Goal: Information Seeking & Learning: Learn about a topic

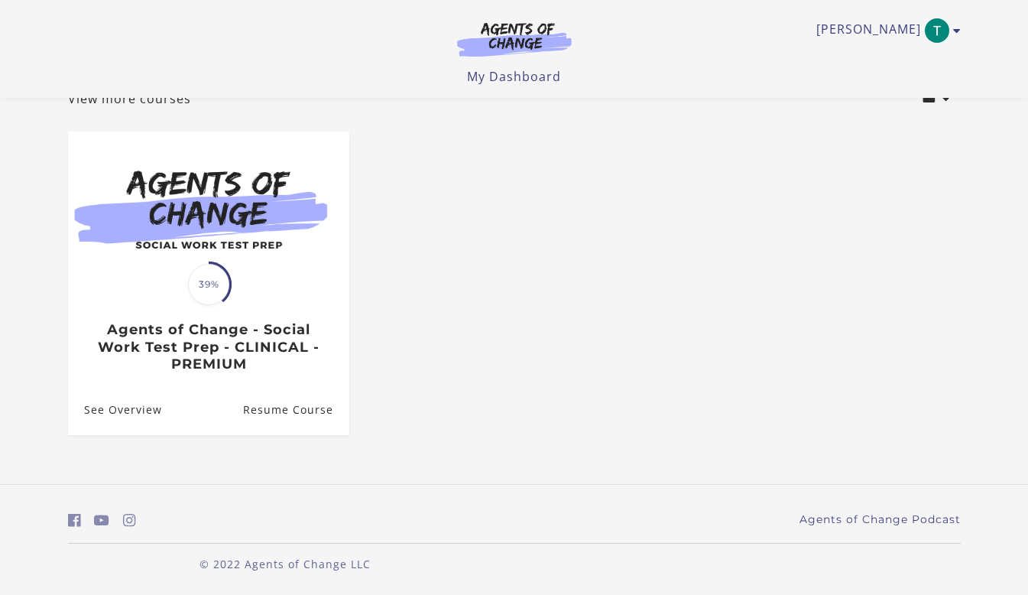
scroll to position [109, 0]
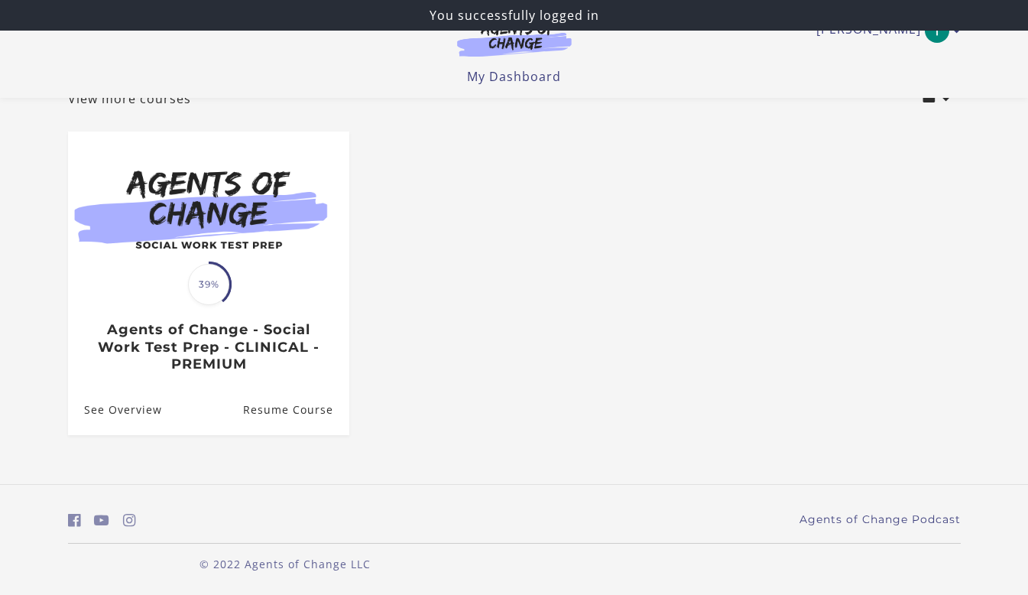
click at [139, 410] on link "See Overview" at bounding box center [115, 410] width 94 height 50
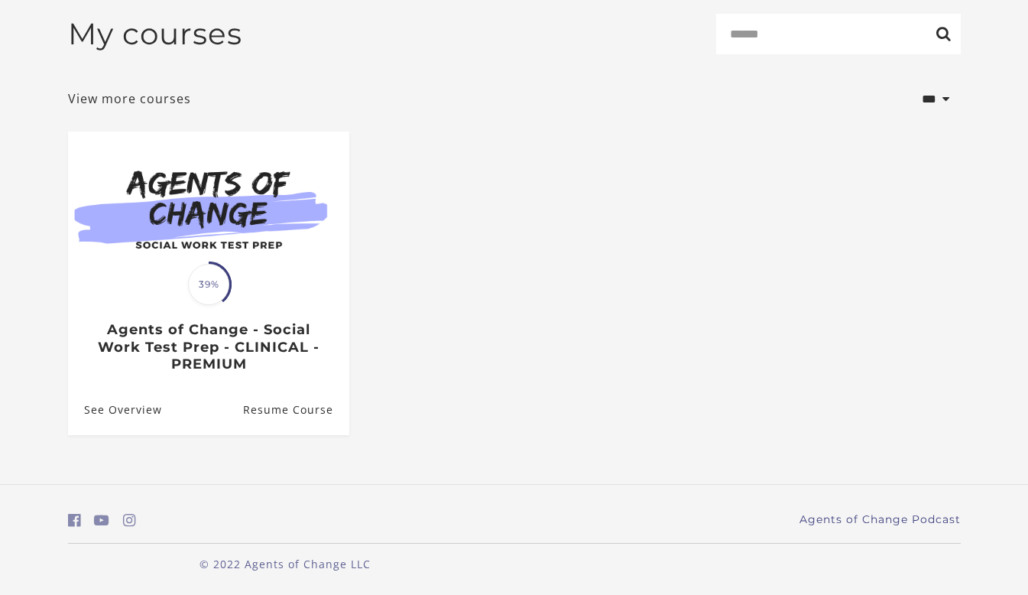
click at [222, 248] on img at bounding box center [208, 206] width 281 height 151
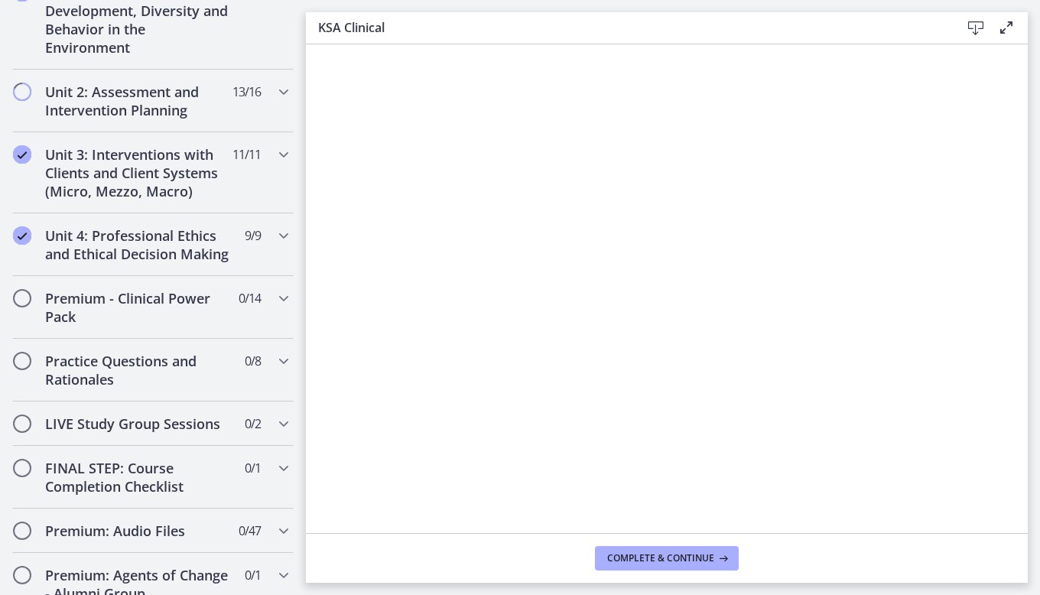
scroll to position [1147, 0]
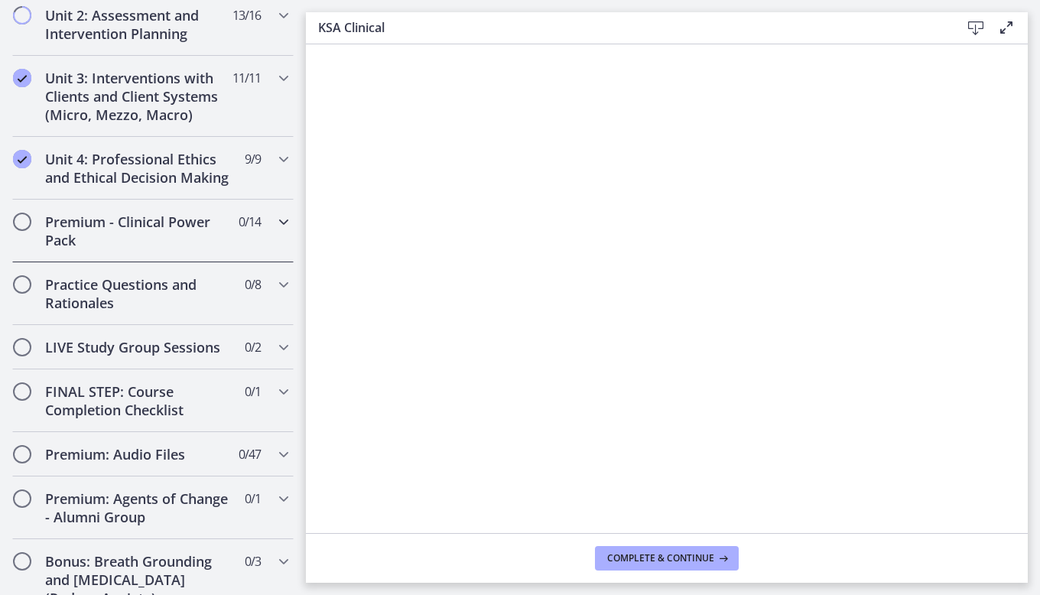
click at [274, 231] on icon "Chapters" at bounding box center [283, 222] width 18 height 18
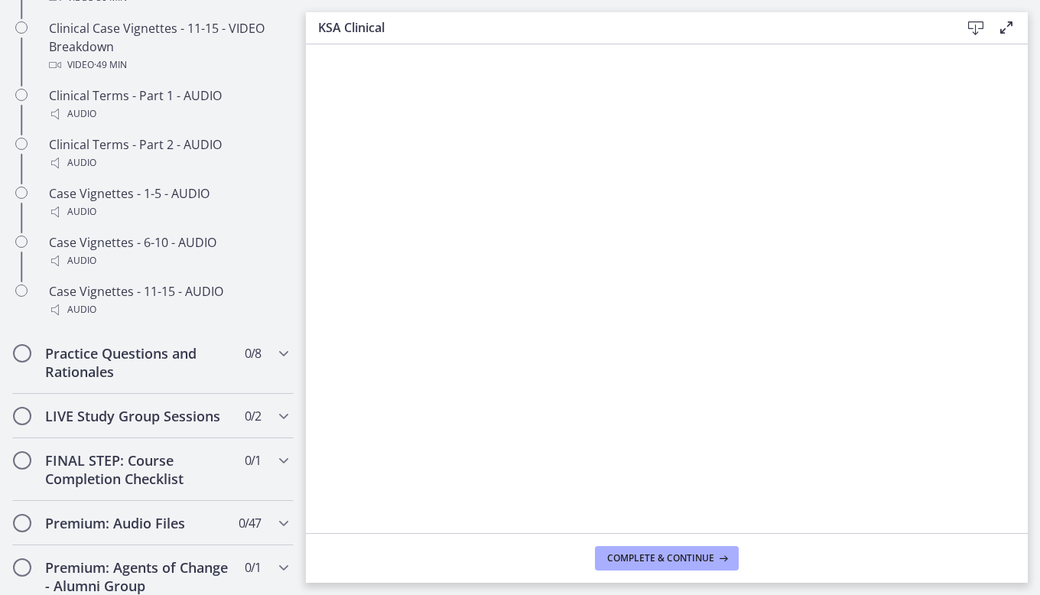
scroll to position [1306, 0]
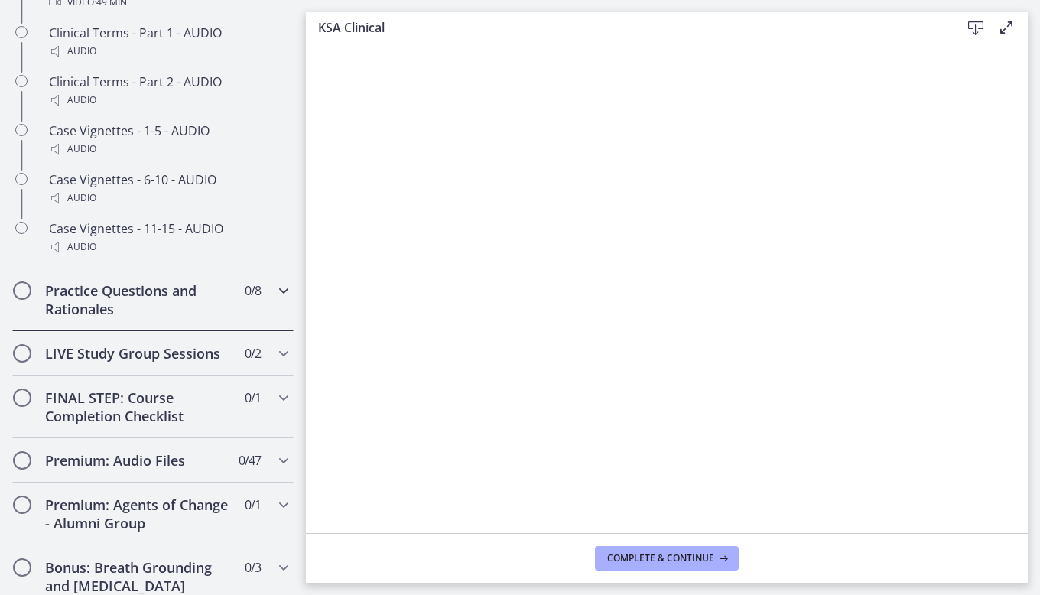
click at [276, 300] on icon "Chapters" at bounding box center [283, 290] width 18 height 18
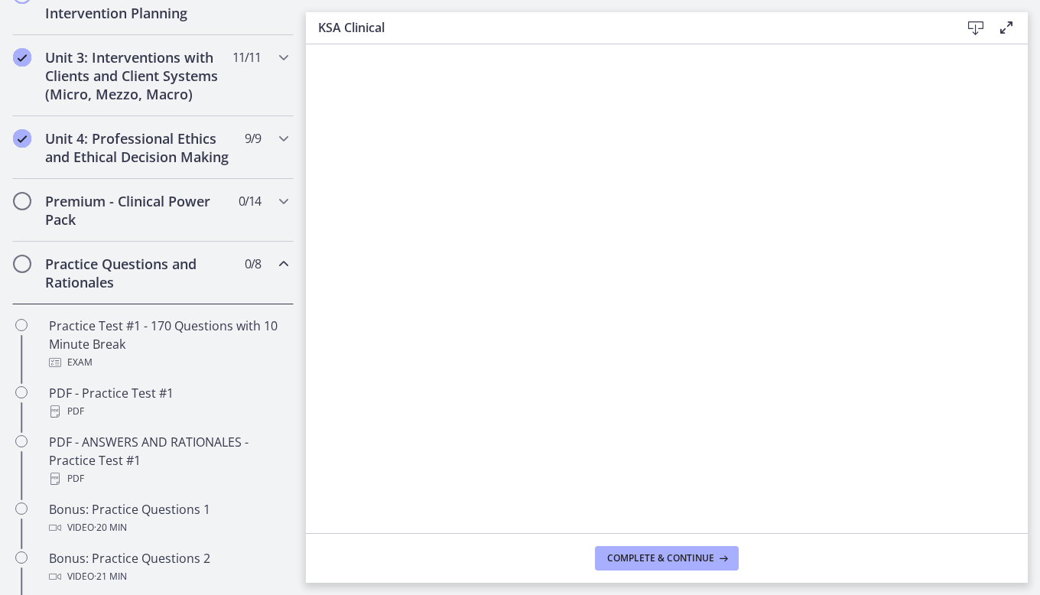
scroll to position [650, 0]
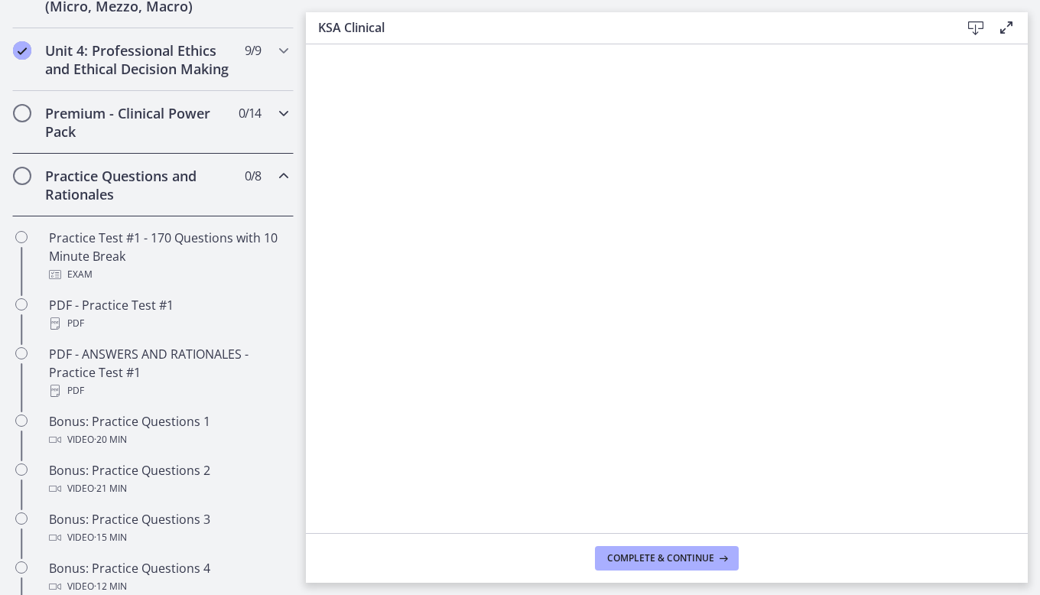
click at [274, 122] on icon "Chapters" at bounding box center [283, 113] width 18 height 18
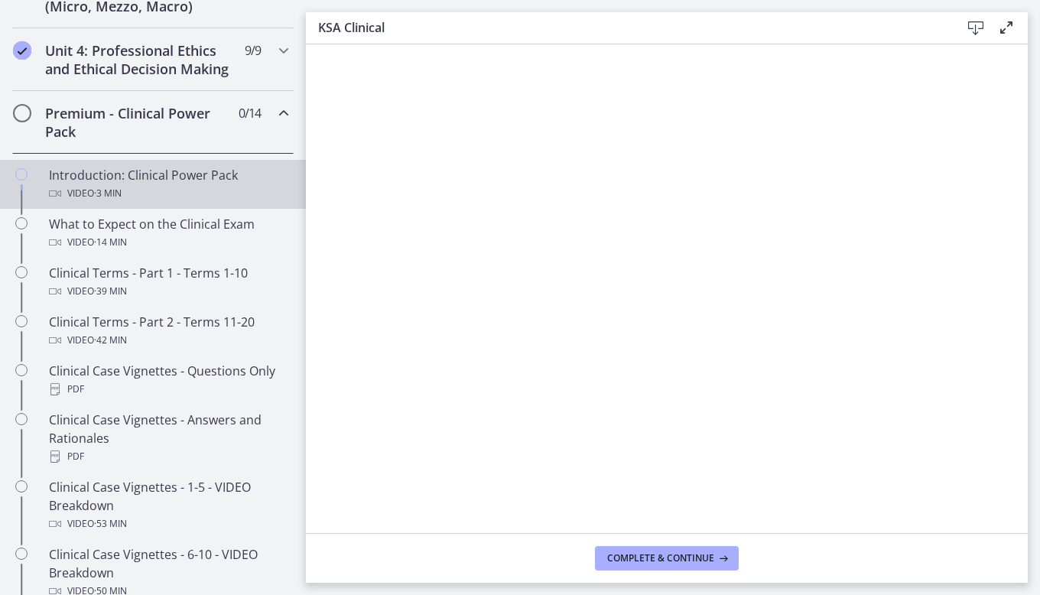
click at [101, 193] on div "Introduction: Clinical Power Pack Video · 3 min" at bounding box center [168, 184] width 239 height 37
click at [693, 550] on button "Complete & continue" at bounding box center [667, 558] width 144 height 24
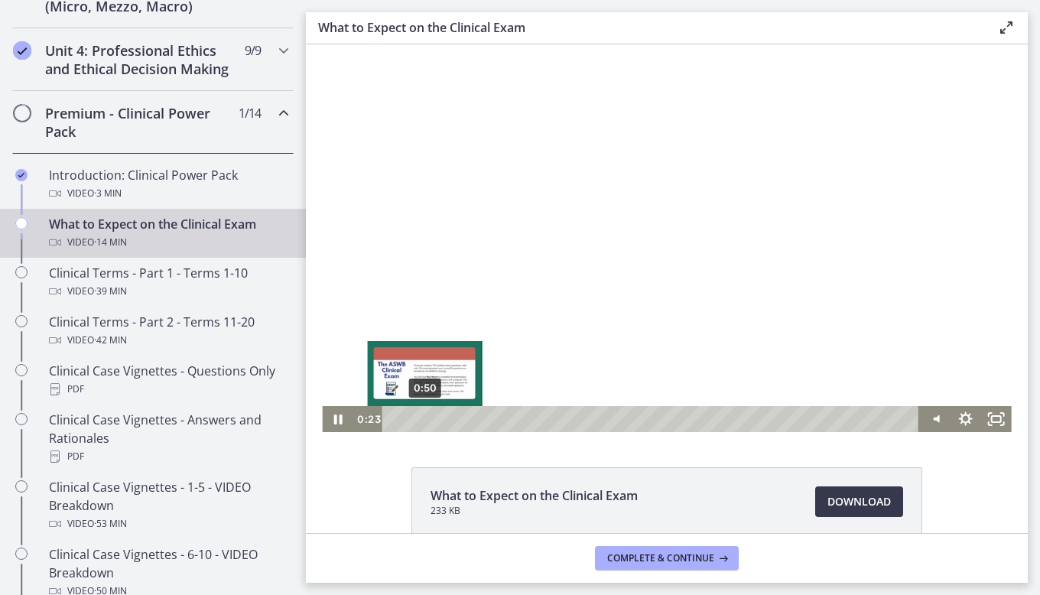
click at [418, 415] on div "0:50" at bounding box center [653, 419] width 518 height 26
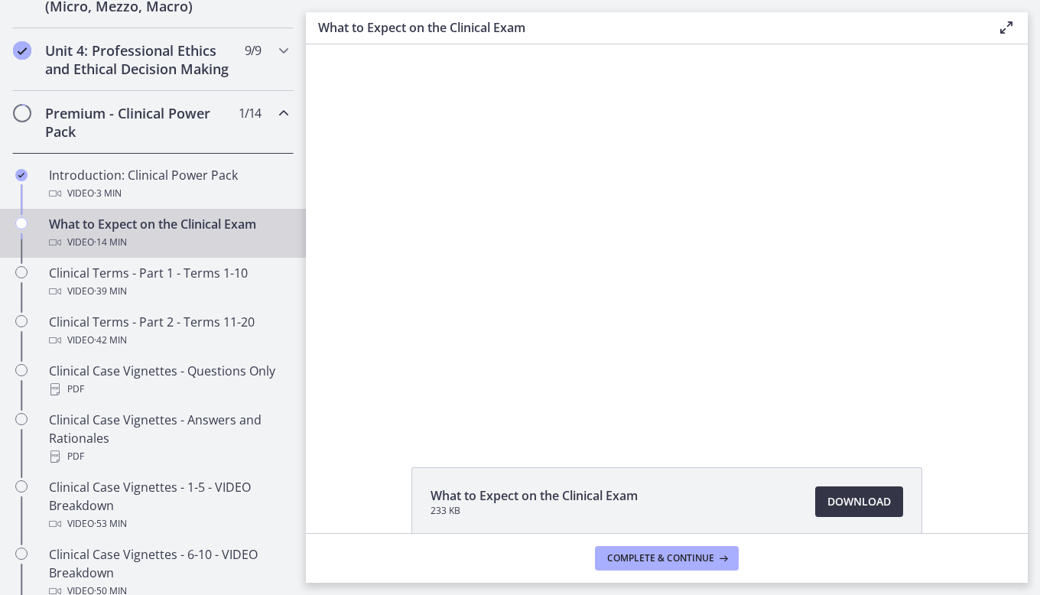
click at [851, 506] on span "Download Opens in a new window" at bounding box center [858, 501] width 63 height 18
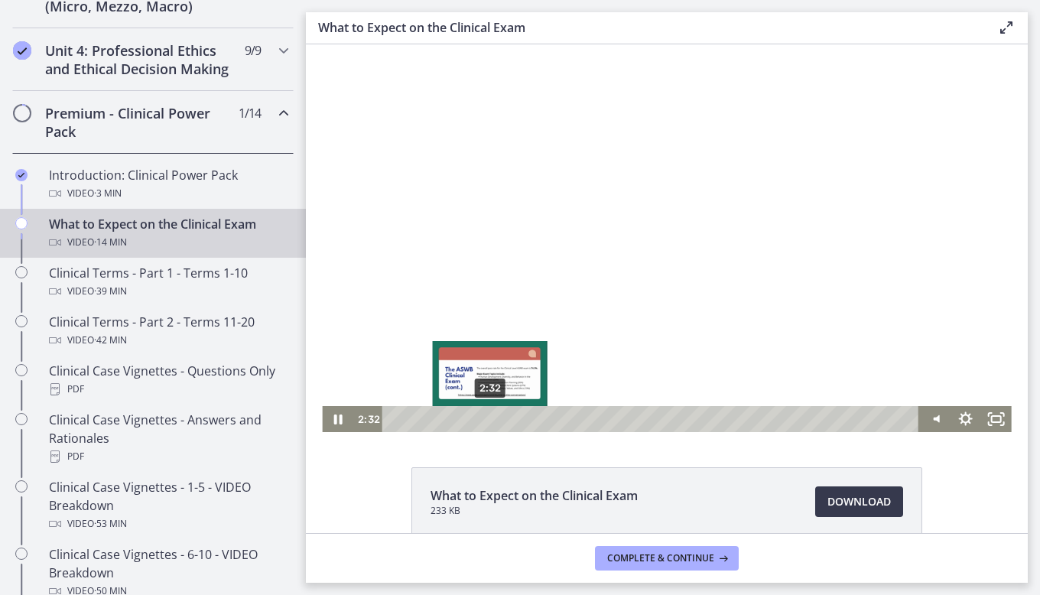
click at [484, 420] on div "2:32" at bounding box center [653, 419] width 518 height 26
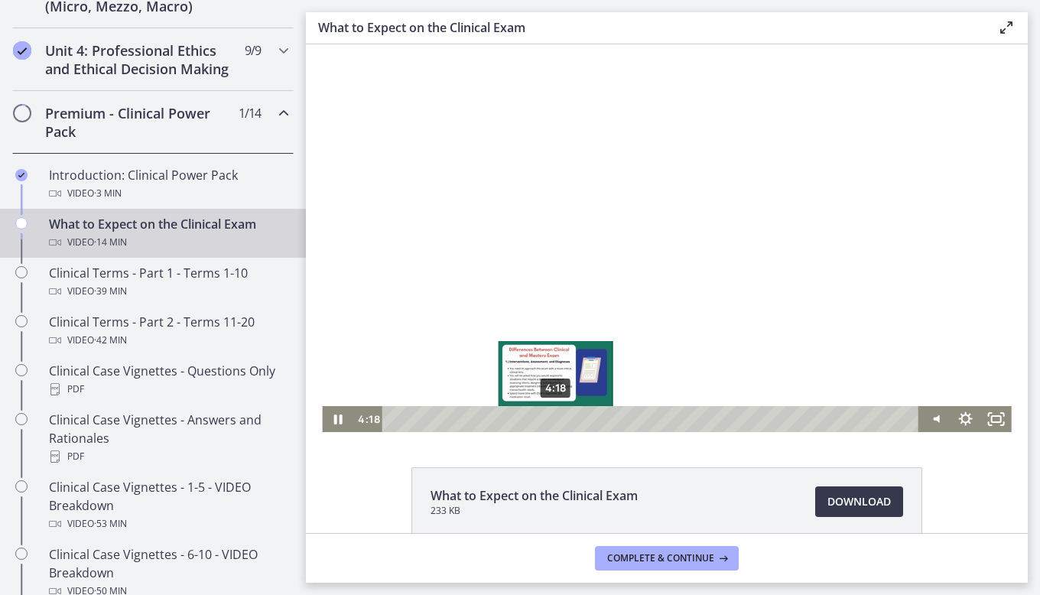
click at [550, 422] on div "4:18" at bounding box center [653, 419] width 518 height 26
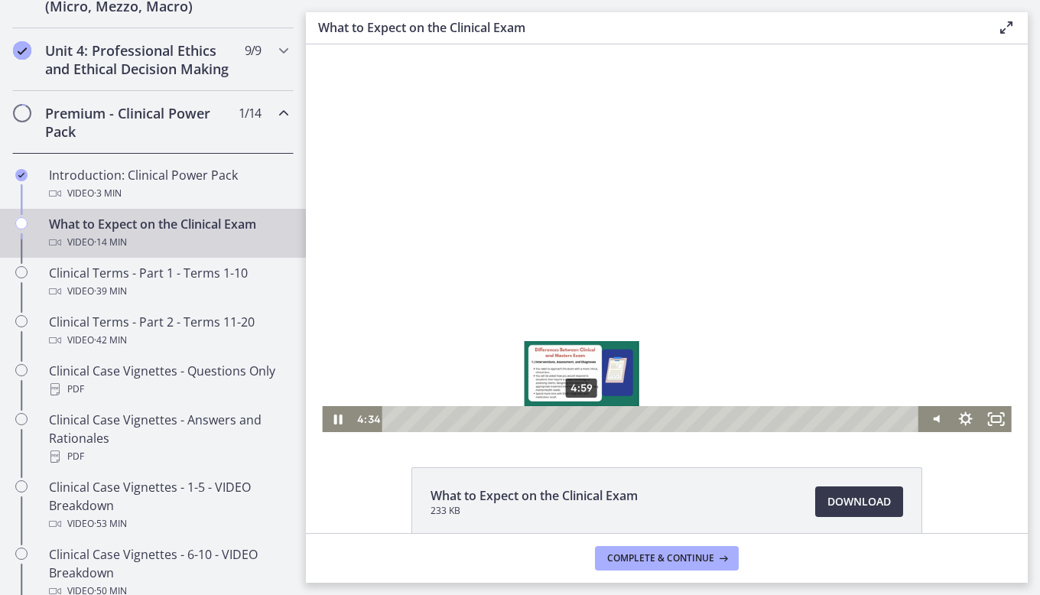
click at [576, 419] on div "4:59" at bounding box center [653, 419] width 518 height 26
click at [594, 417] on div "5:27" at bounding box center [653, 419] width 518 height 26
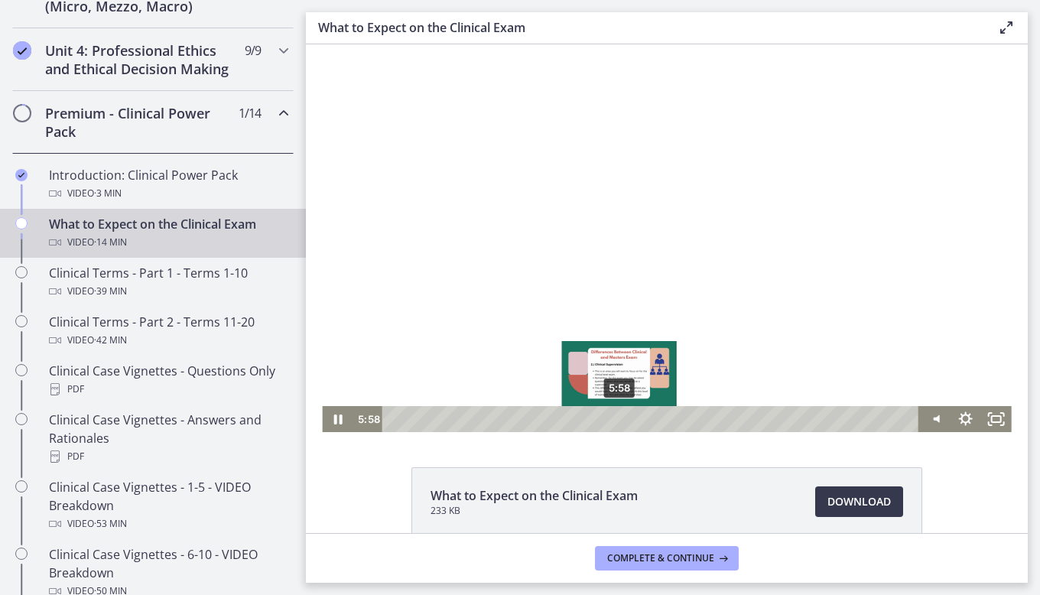
click at [614, 420] on div "5:58" at bounding box center [653, 419] width 518 height 26
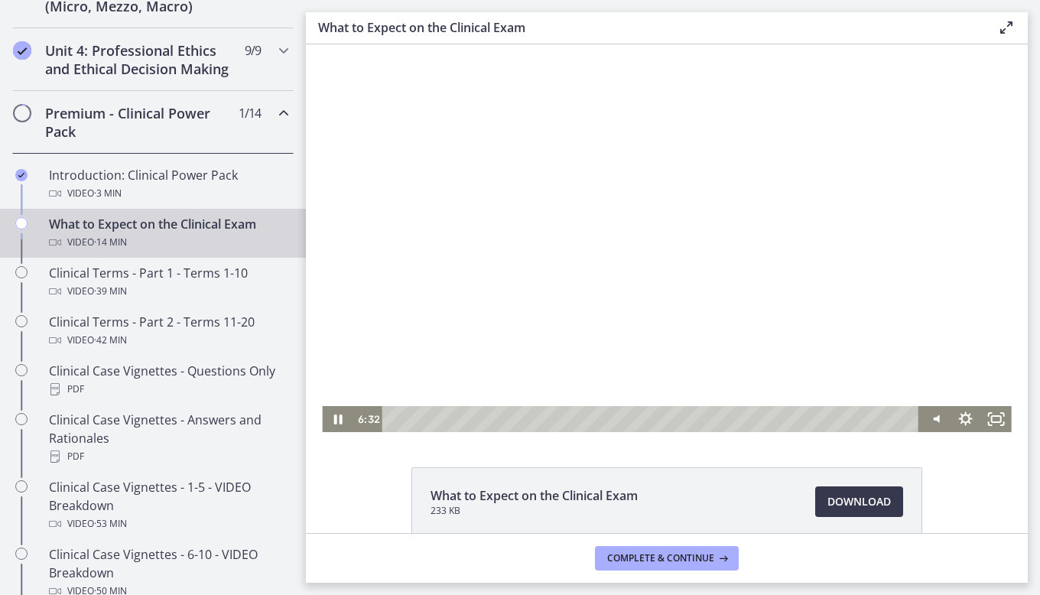
click at [635, 432] on html "Click for sound @keyframes VOLUME_SMALL_WAVE_FLASH { 0% { opacity: 0; } 33% { o…" at bounding box center [667, 238] width 722 height 388
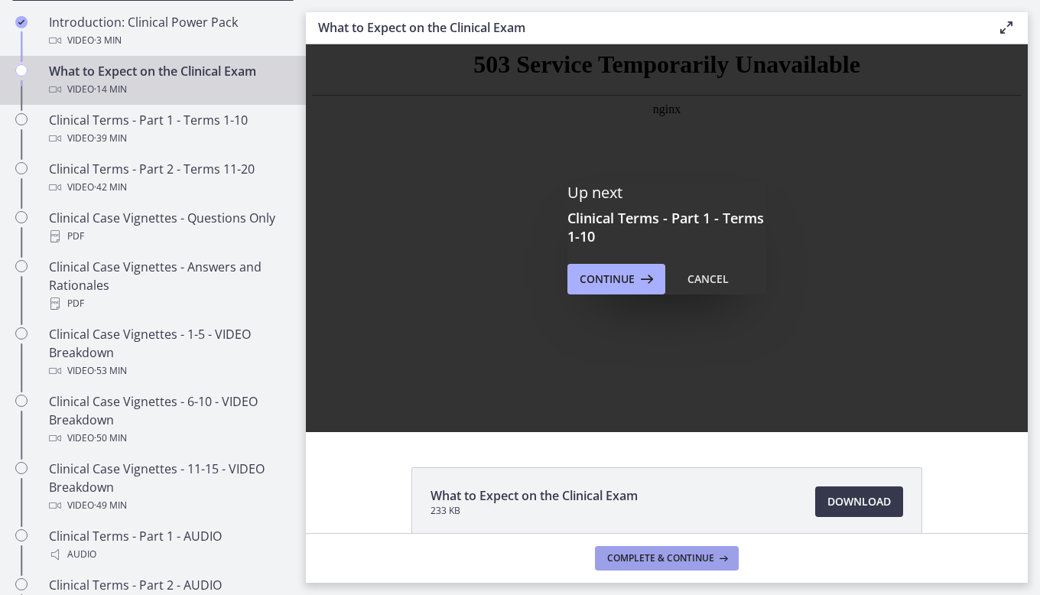
click at [695, 558] on span "Complete & continue" at bounding box center [660, 558] width 107 height 12
click at [718, 560] on span "Continue" at bounding box center [719, 558] width 47 height 12
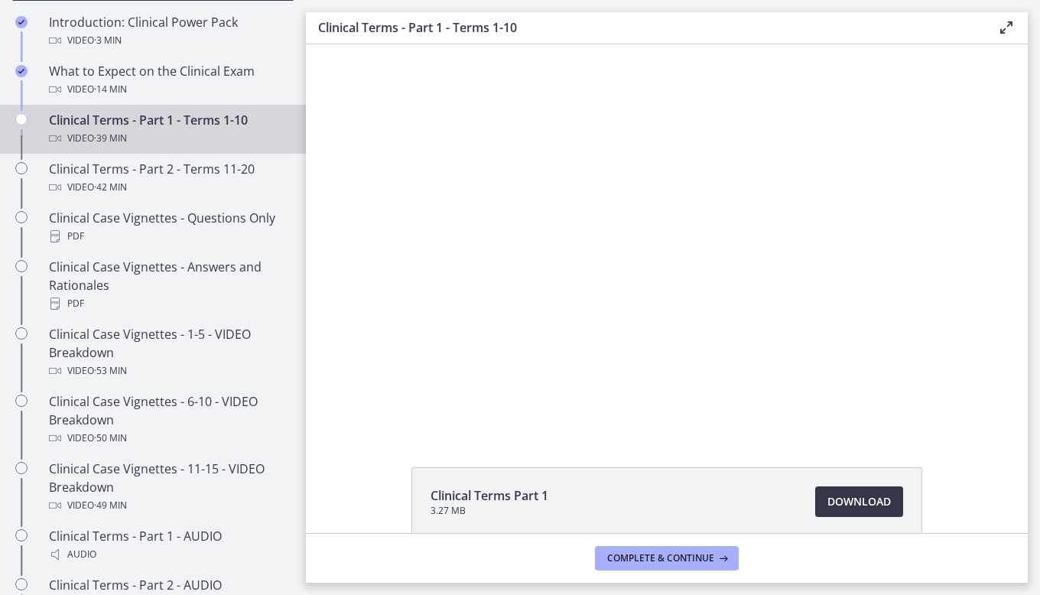
click at [870, 501] on span "Download Opens in a new window" at bounding box center [858, 501] width 63 height 18
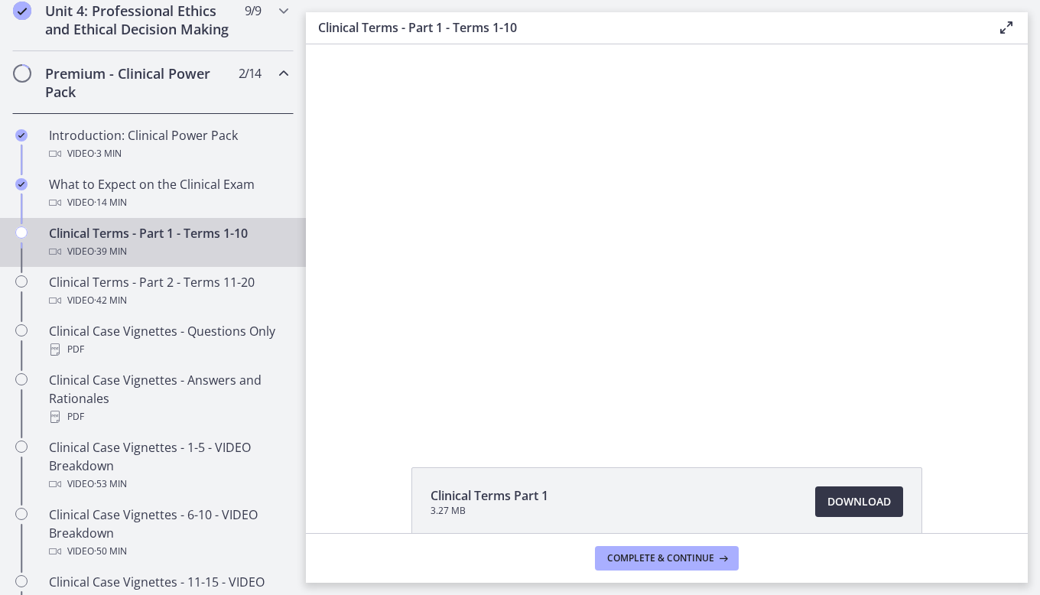
scroll to position [726, 0]
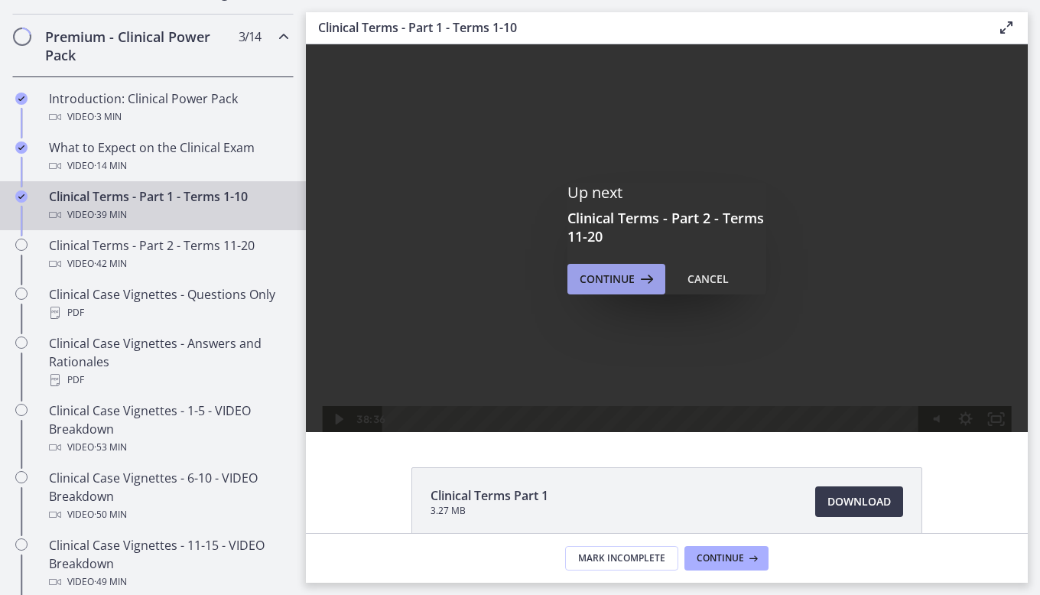
click at [598, 277] on span "Continue" at bounding box center [606, 279] width 55 height 18
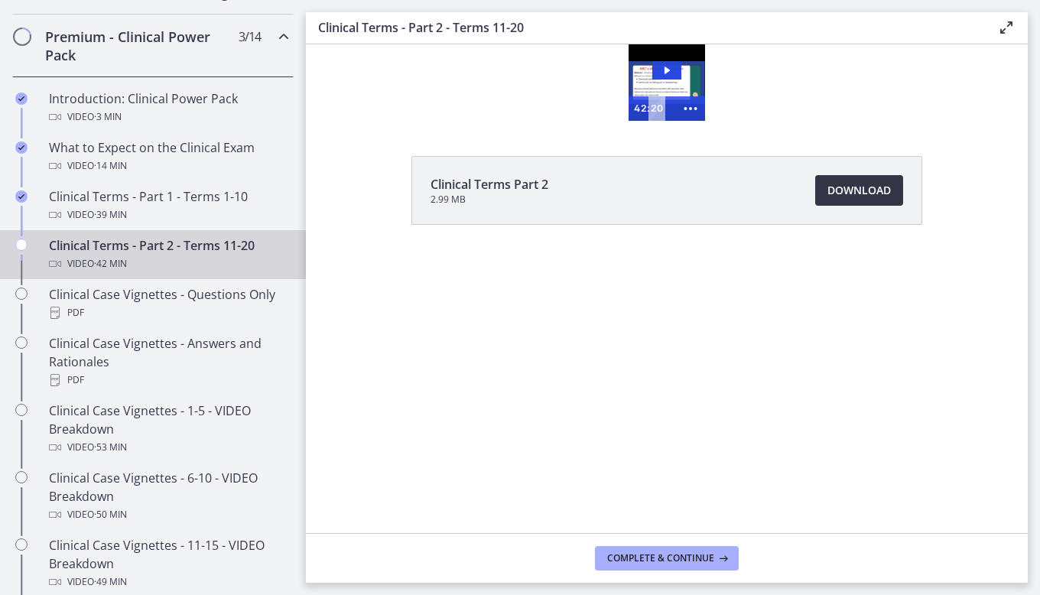
click at [853, 187] on span "Download Opens in a new window" at bounding box center [858, 190] width 63 height 18
click at [656, 73] on icon "Play Video: ccjldkj3vq49vff5ablg.mp4" at bounding box center [666, 70] width 29 height 18
click at [693, 106] on icon "Show more buttons" at bounding box center [690, 108] width 35 height 29
click at [660, 102] on icon "Fullscreen" at bounding box center [661, 108] width 29 height 24
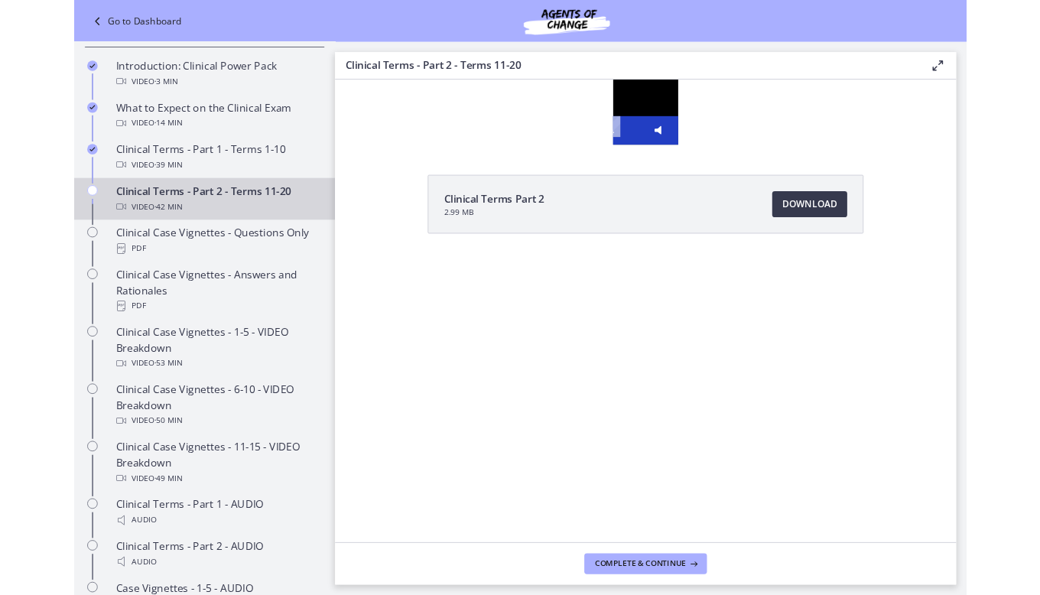
scroll to position [656, 0]
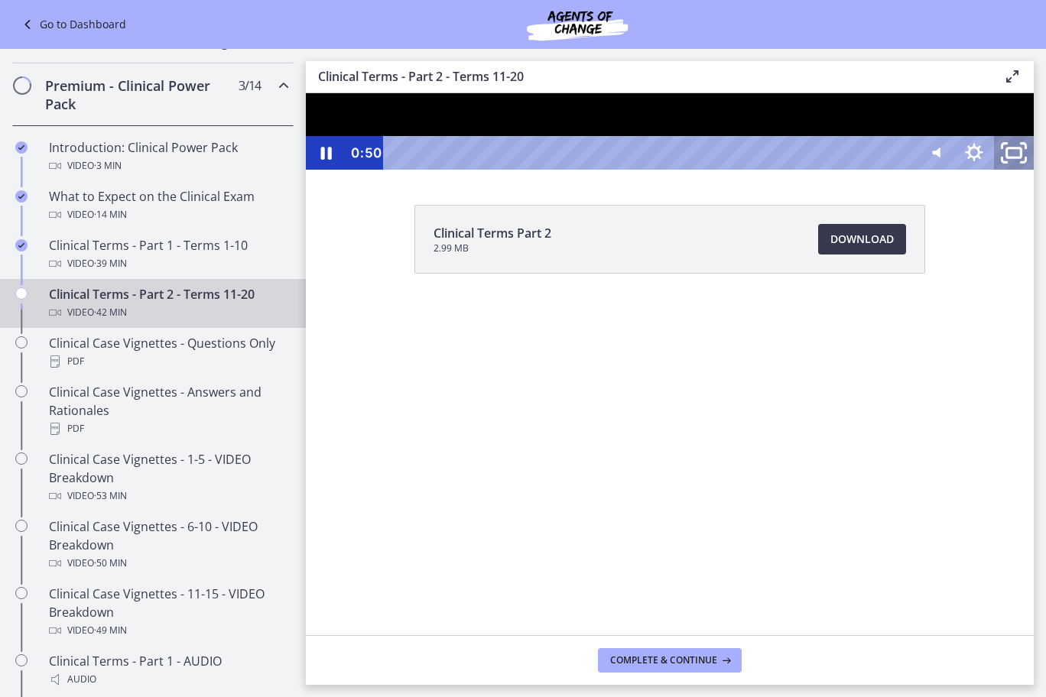
click at [1037, 174] on icon "Unfullscreen" at bounding box center [1013, 153] width 47 height 41
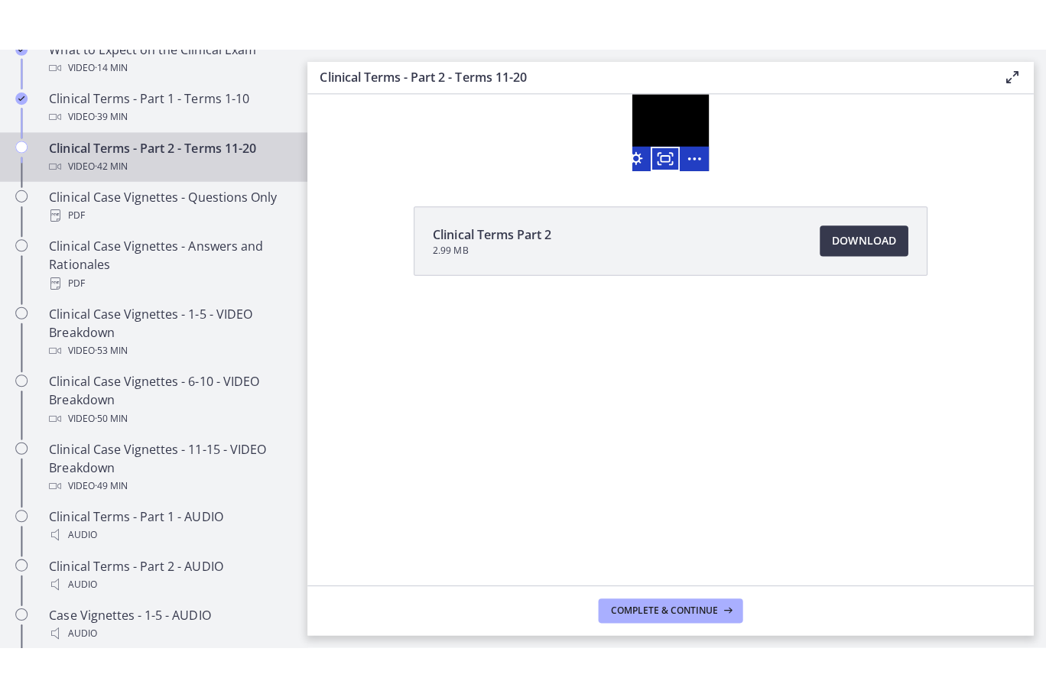
scroll to position [803, 0]
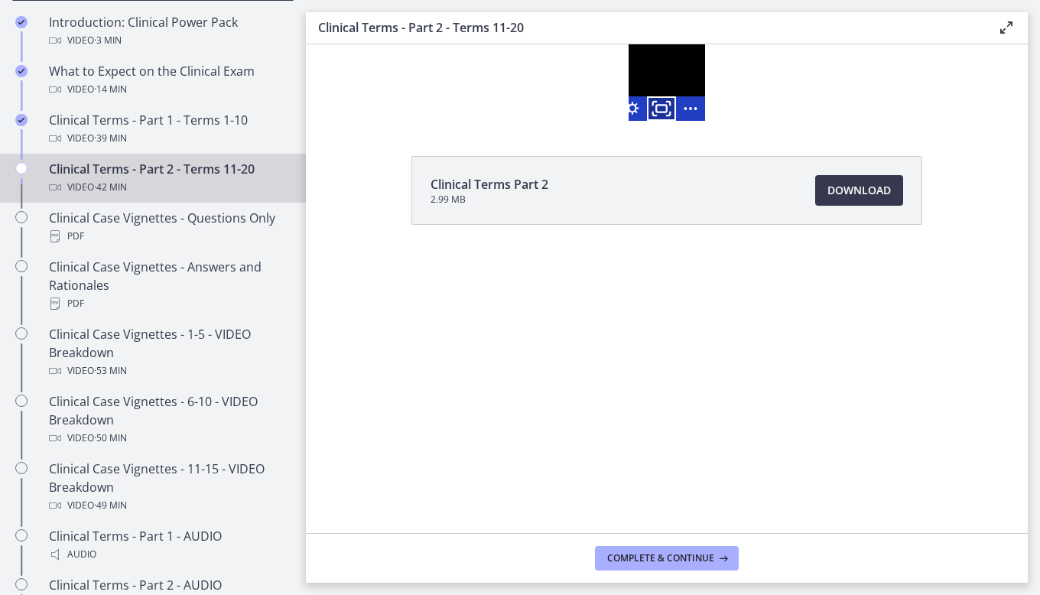
drag, startPoint x: 670, startPoint y: 103, endPoint x: 979, endPoint y: 217, distance: 329.2
click at [670, 104] on icon "Fullscreen" at bounding box center [661, 108] width 35 height 29
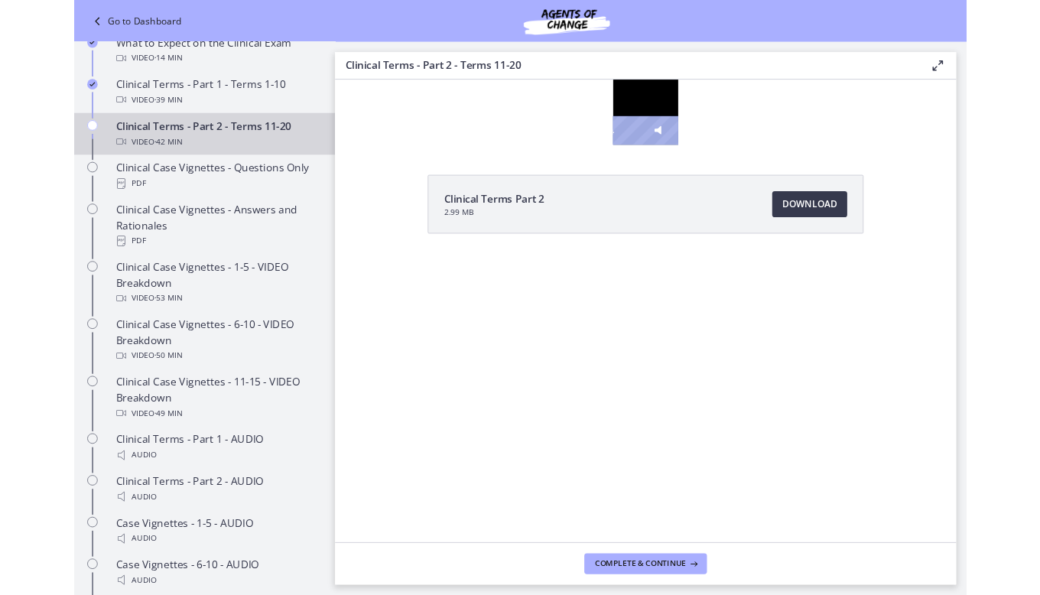
scroll to position [732, 0]
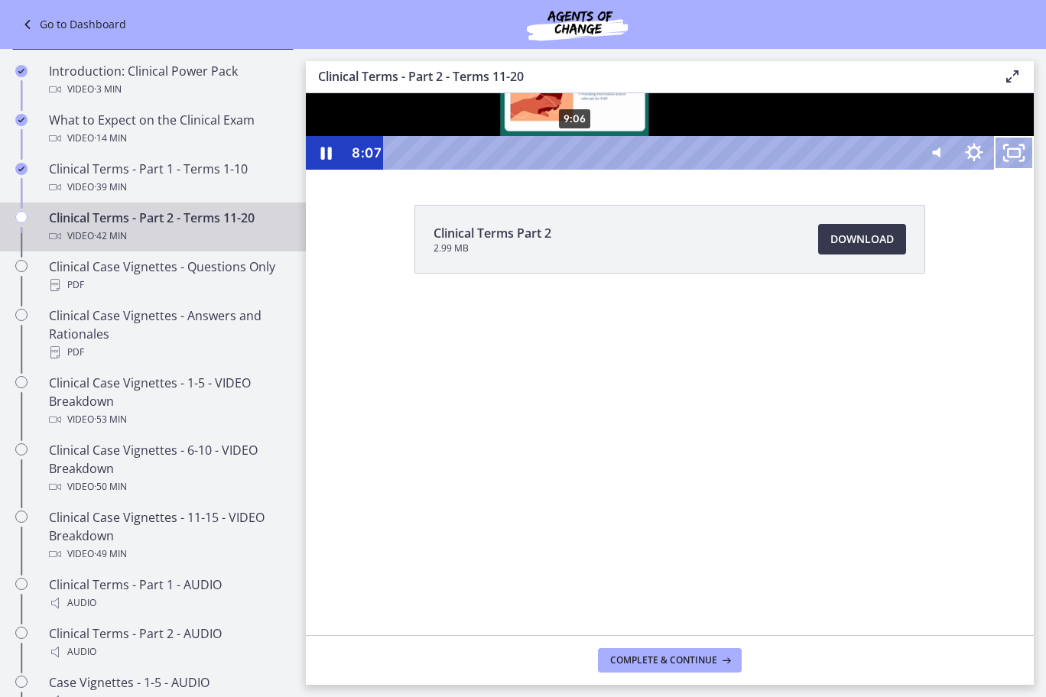
click at [576, 170] on div "9:06" at bounding box center [651, 153] width 507 height 34
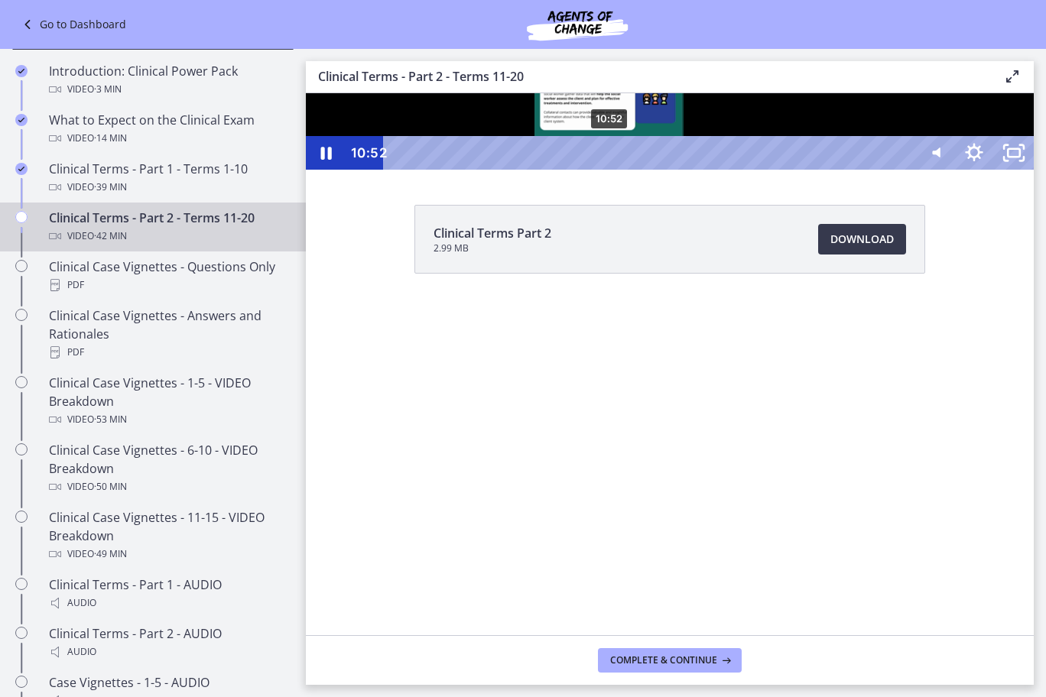
click at [610, 170] on div "10:52" at bounding box center [651, 153] width 507 height 34
click at [941, 102] on div "Volume" at bounding box center [934, 96] width 14 height 14
click at [1037, 174] on icon "Unfullscreen" at bounding box center [1013, 153] width 47 height 41
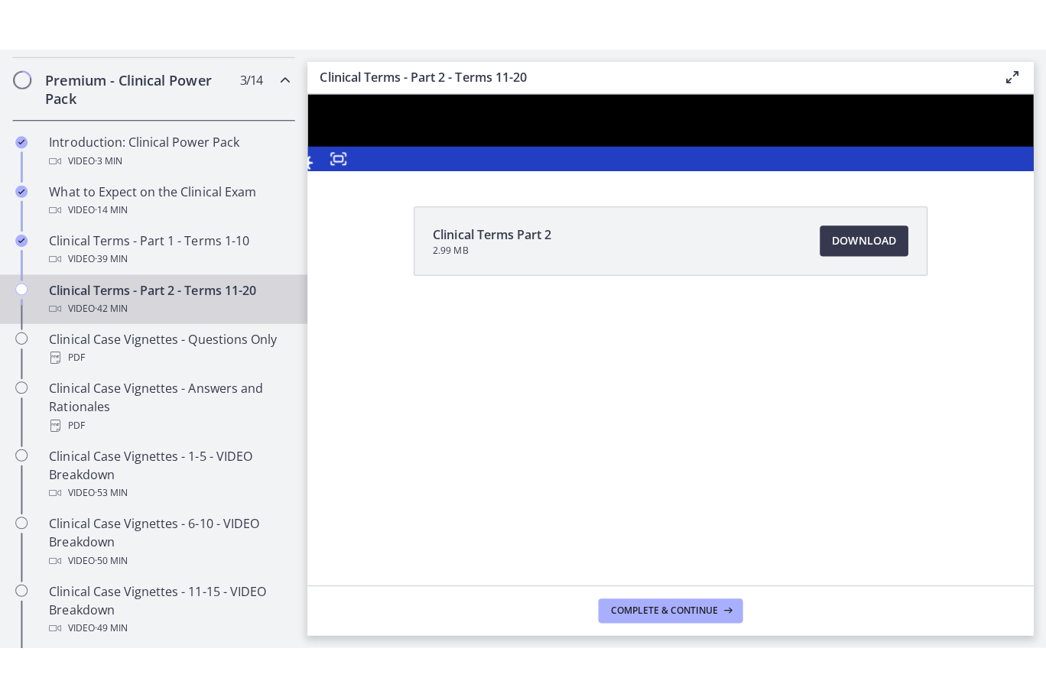
scroll to position [803, 0]
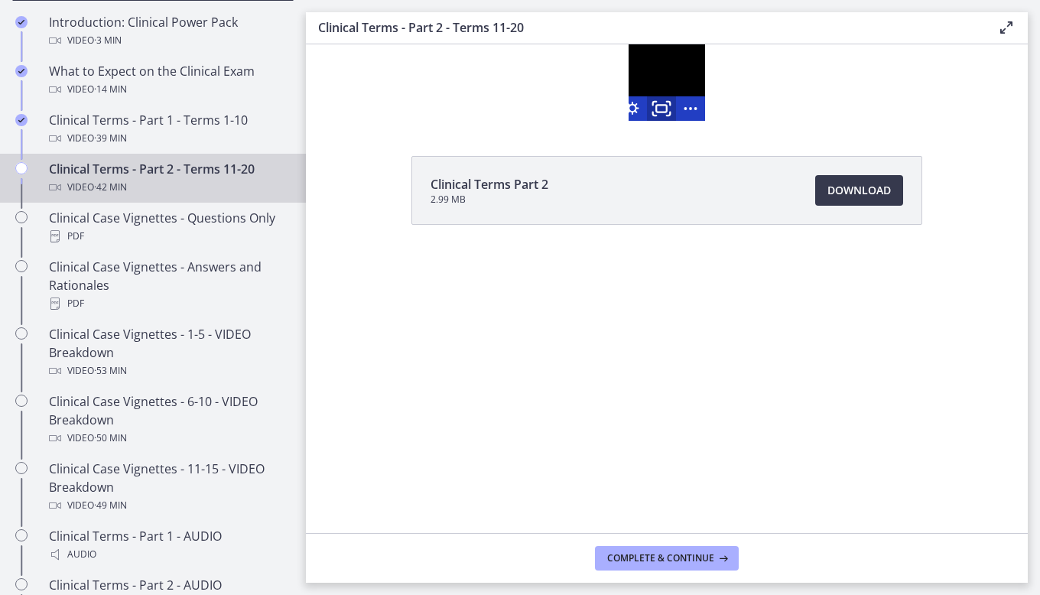
click at [663, 100] on icon "Fullscreen" at bounding box center [661, 108] width 35 height 29
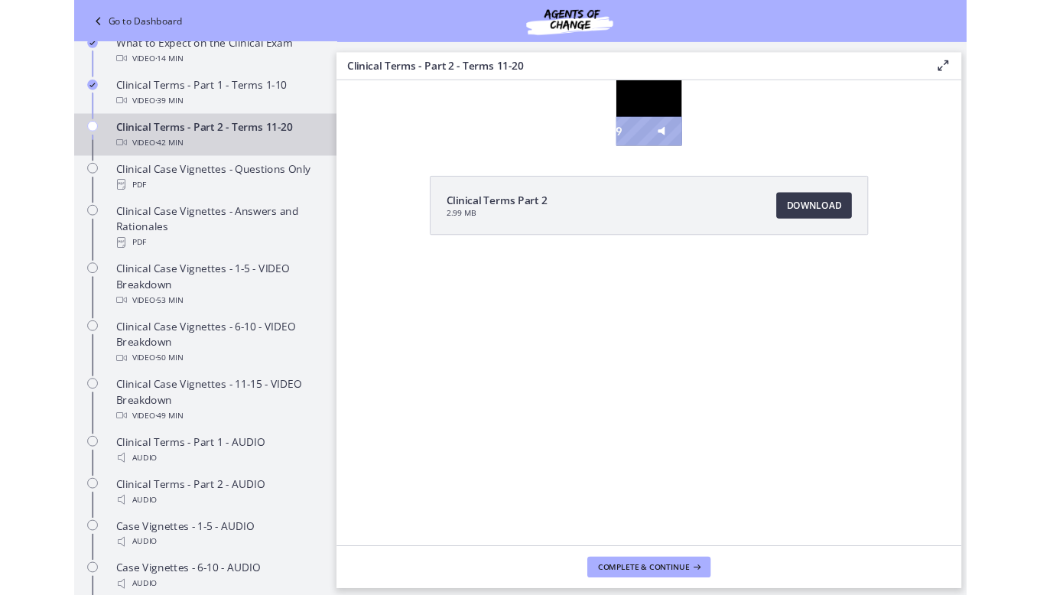
scroll to position [732, 0]
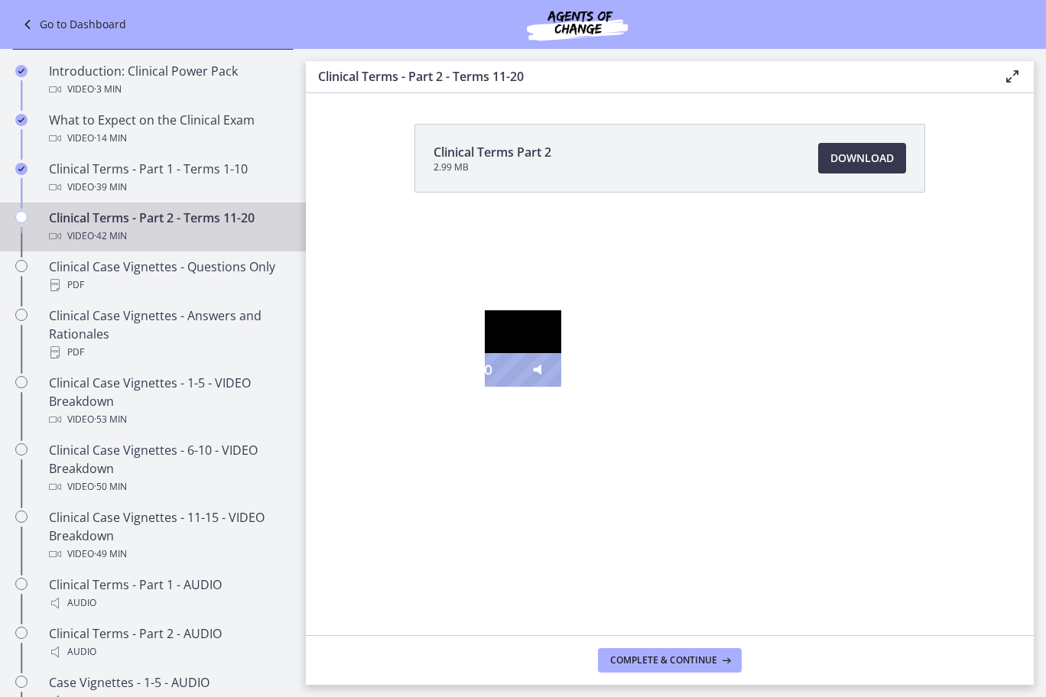
click at [638, 391] on icon "Unfullscreen" at bounding box center [614, 370] width 47 height 41
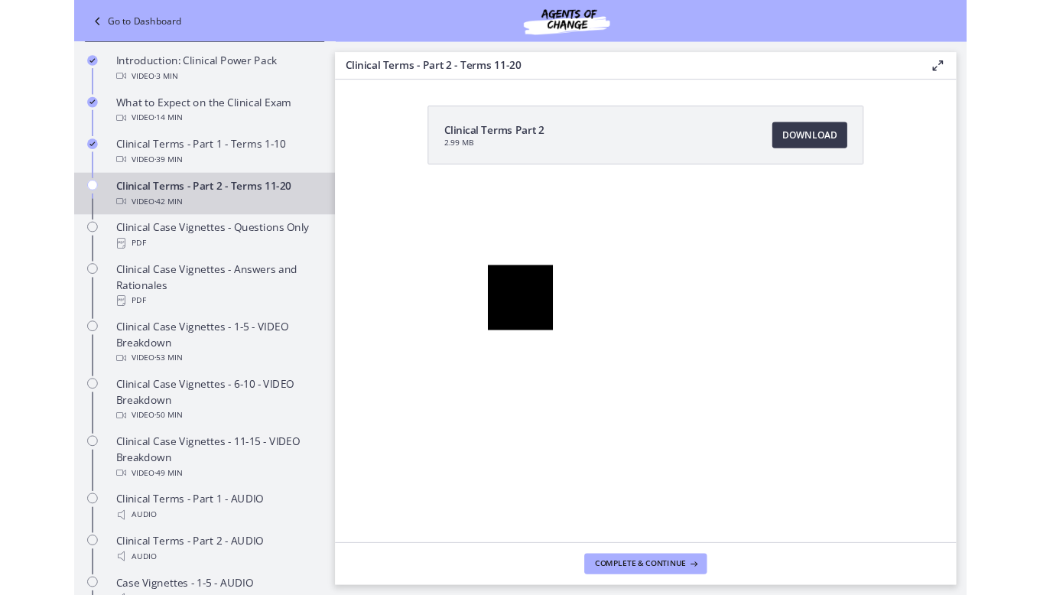
scroll to position [803, 0]
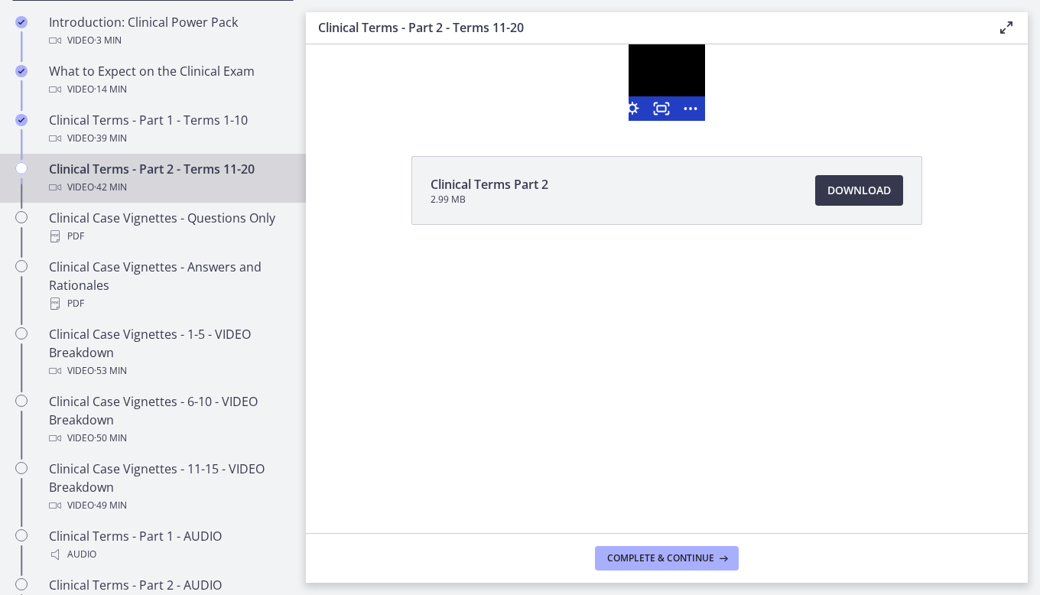
click at [654, 86] on div at bounding box center [666, 82] width 76 height 76
